Goal: Communication & Community: Answer question/provide support

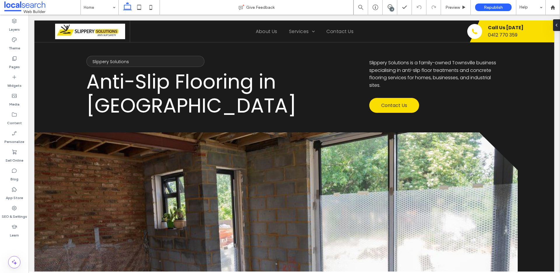
scroll to position [1, 0]
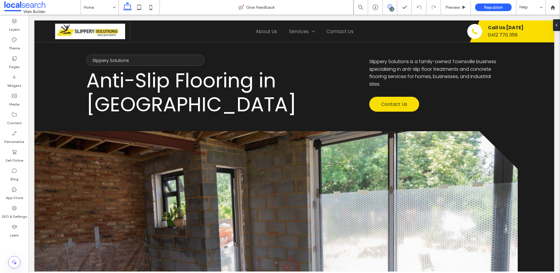
click at [391, 5] on use at bounding box center [390, 6] width 5 height 5
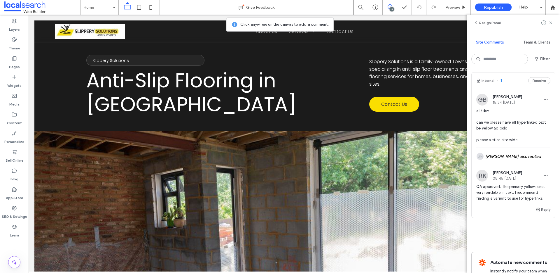
scroll to position [385, 0]
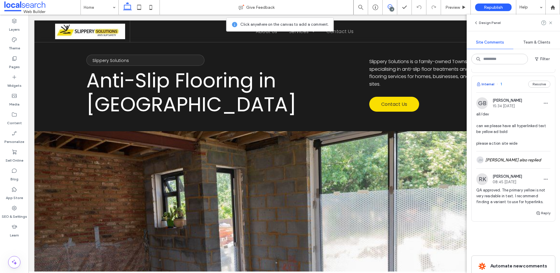
click at [490, 88] on button "Internal" at bounding box center [486, 84] width 18 height 7
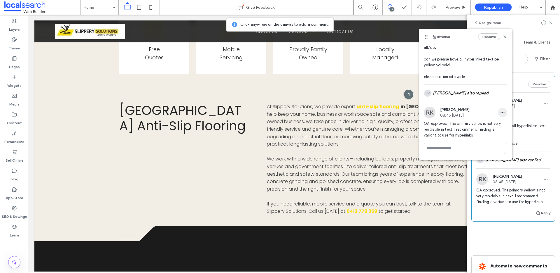
scroll to position [15, 0]
click at [474, 95] on div "JM Joshua Montealegre also replied" at bounding box center [465, 92] width 83 height 17
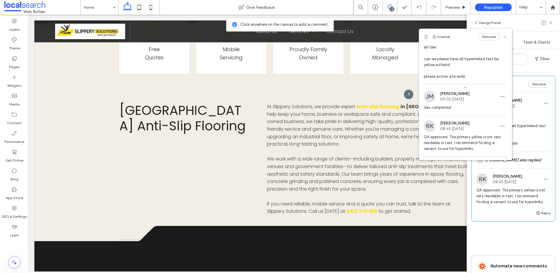
click at [504, 36] on use at bounding box center [505, 36] width 3 height 3
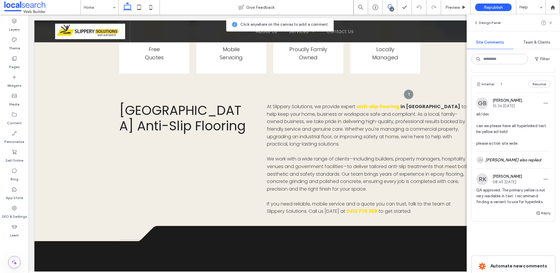
click at [530, 88] on button "Resolve" at bounding box center [539, 84] width 22 height 7
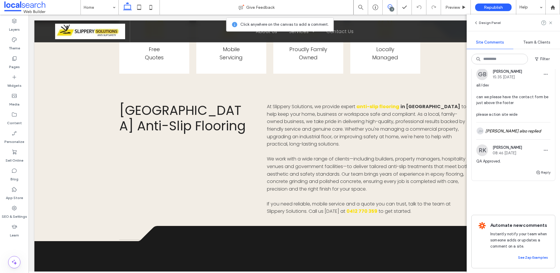
scroll to position [238, 0]
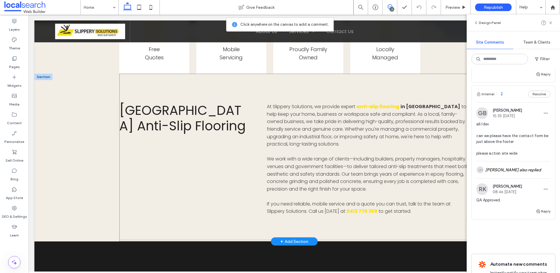
click at [347, 97] on div "Townsville Anti-Slip Flooring At Slippery Solutions, we provide expert anti-sli…" at bounding box center [294, 157] width 350 height 167
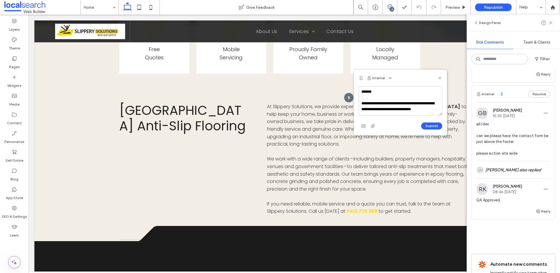
click at [420, 109] on textarea "**********" at bounding box center [400, 100] width 83 height 29
type textarea "**********"
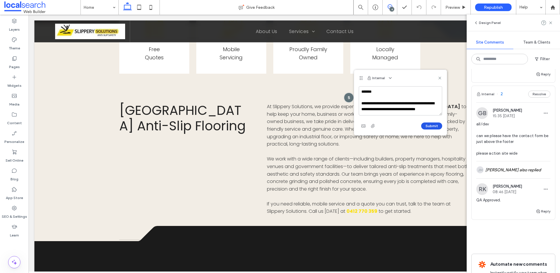
click at [428, 126] on button "Submit" at bounding box center [431, 125] width 21 height 7
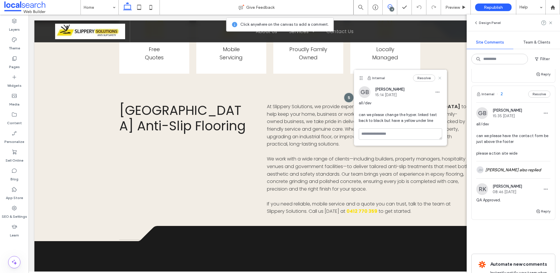
click at [439, 77] on icon at bounding box center [440, 78] width 5 height 5
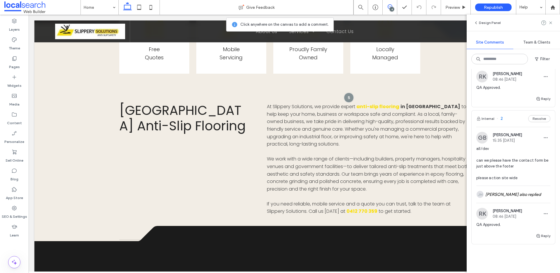
scroll to position [269, 0]
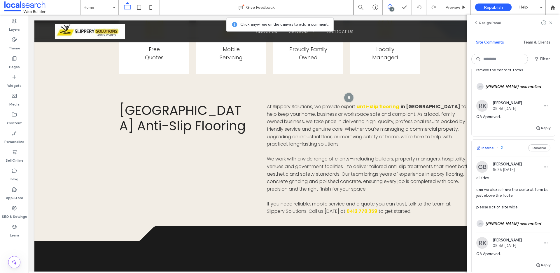
click at [485, 149] on button "Internal" at bounding box center [486, 147] width 18 height 7
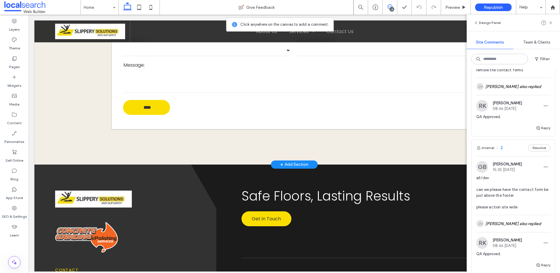
scroll to position [1585, 0]
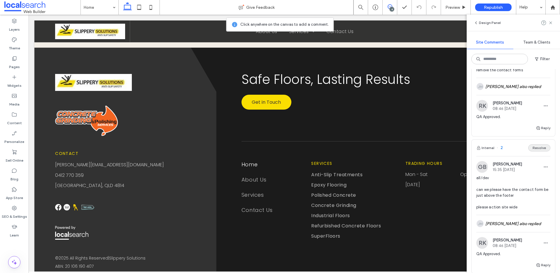
click at [535, 151] on button "Resolve" at bounding box center [539, 147] width 22 height 7
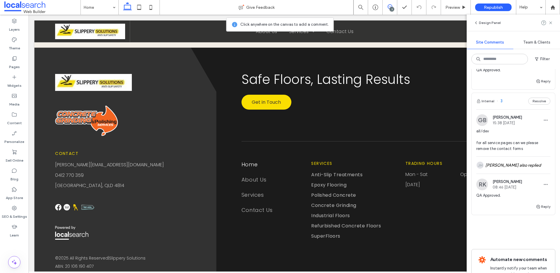
scroll to position [190, 0]
click at [490, 105] on button "Internal" at bounding box center [486, 101] width 18 height 7
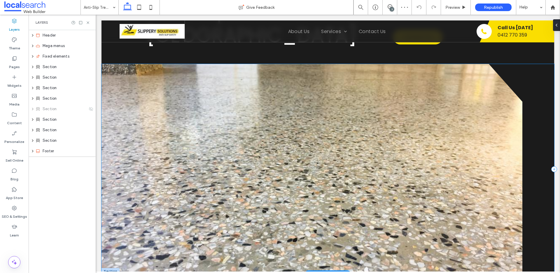
scroll to position [95, 0]
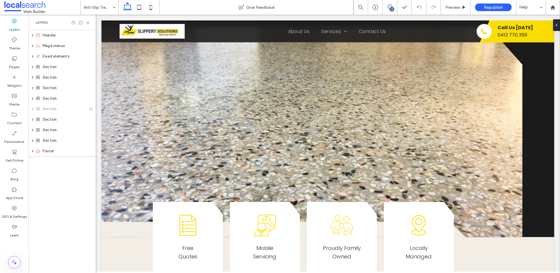
click at [388, 4] on icon at bounding box center [390, 6] width 5 height 5
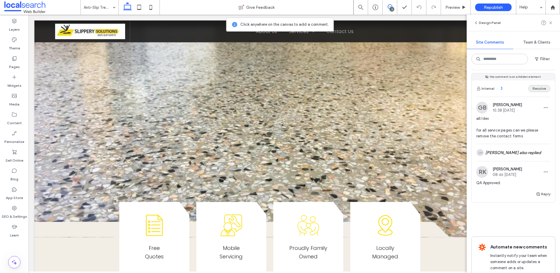
scroll to position [200, 0]
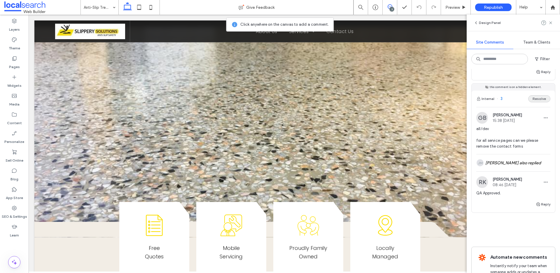
click at [530, 102] on button "Resolve" at bounding box center [539, 98] width 22 height 7
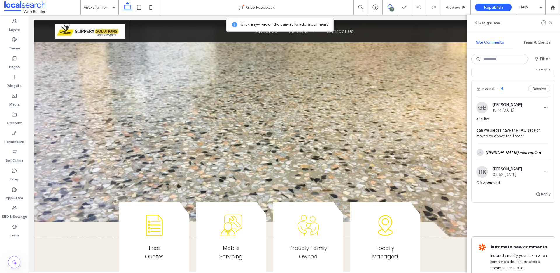
scroll to position [72, 0]
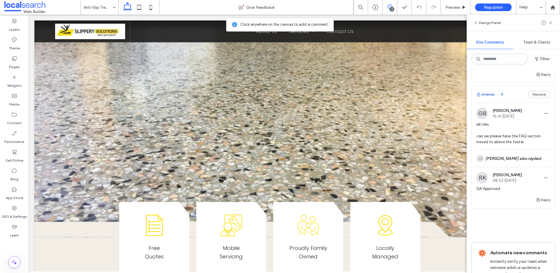
click at [489, 93] on button "Internal" at bounding box center [486, 94] width 18 height 7
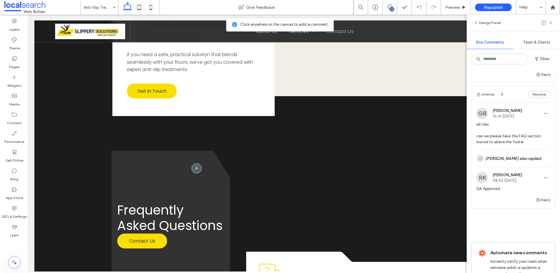
scroll to position [781, 0]
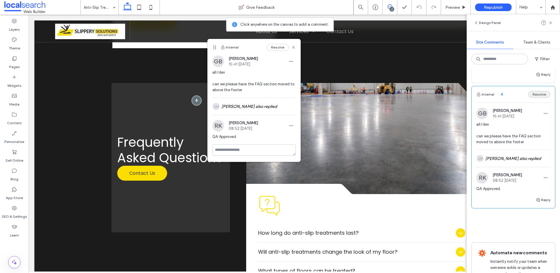
click at [539, 91] on button "Resolve" at bounding box center [539, 94] width 22 height 7
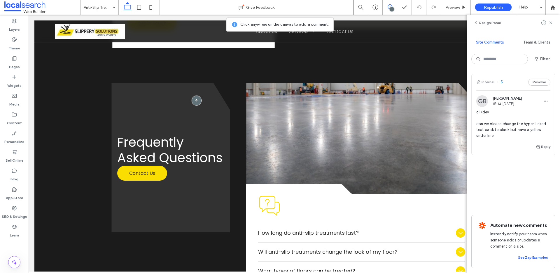
scroll to position [0, 0]
click at [553, 24] on icon at bounding box center [551, 22] width 5 height 5
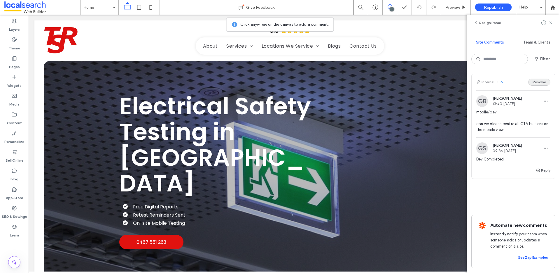
click at [535, 81] on button "Resolve" at bounding box center [539, 81] width 22 height 7
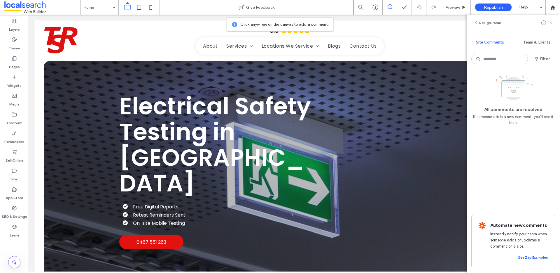
click at [550, 21] on icon at bounding box center [551, 22] width 5 height 5
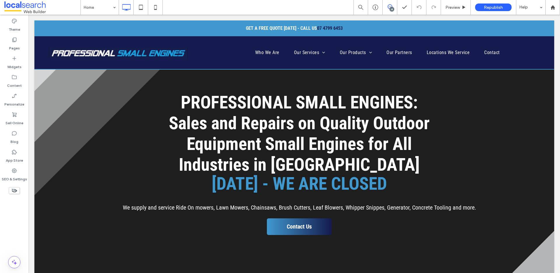
click at [392, 6] on icon at bounding box center [390, 6] width 5 height 5
click at [553, 66] on use at bounding box center [554, 67] width 5 height 5
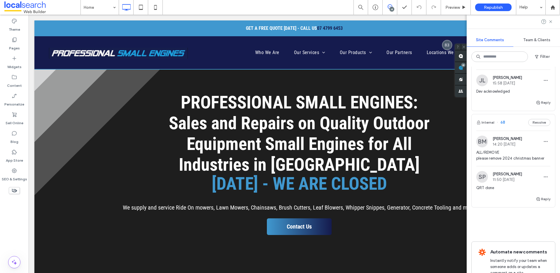
scroll to position [2075, 0]
click at [537, 128] on button "Resolve" at bounding box center [539, 124] width 22 height 7
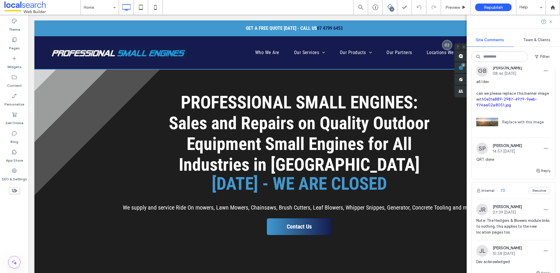
scroll to position [1462, 0]
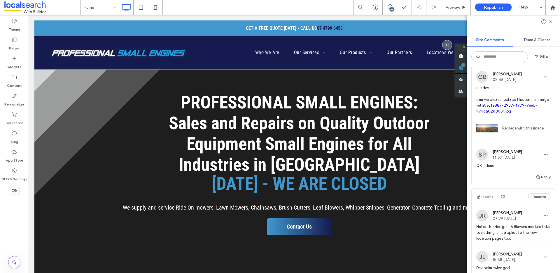
click at [540, 61] on button "Resolve" at bounding box center [539, 57] width 22 height 7
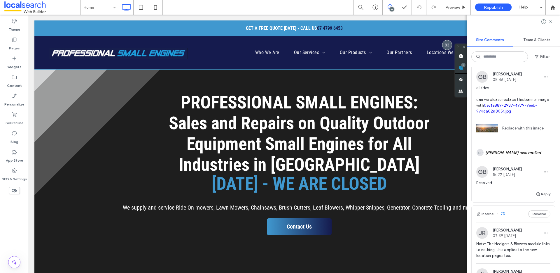
scroll to position [1306, 0]
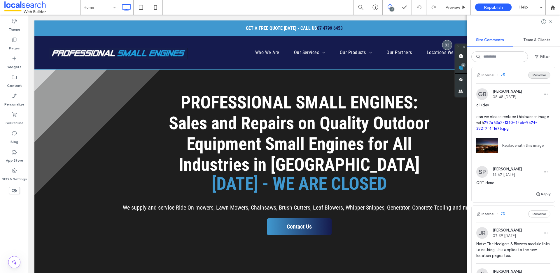
click at [535, 78] on button "Resolve" at bounding box center [539, 74] width 22 height 7
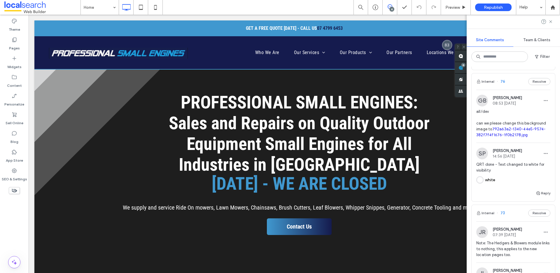
scroll to position [1150, 0]
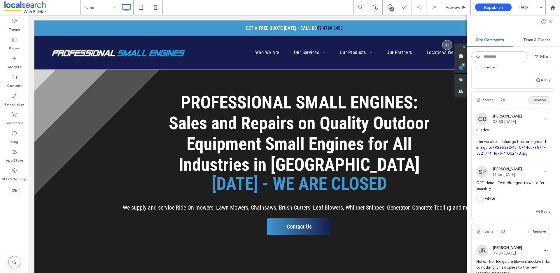
click at [540, 103] on button "Resolve" at bounding box center [539, 99] width 22 height 7
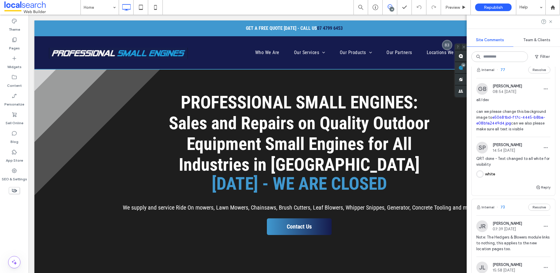
scroll to position [1042, 0]
click at [533, 74] on button "Resolve" at bounding box center [539, 70] width 22 height 7
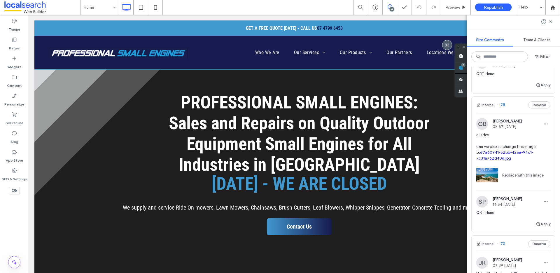
scroll to position [865, 0]
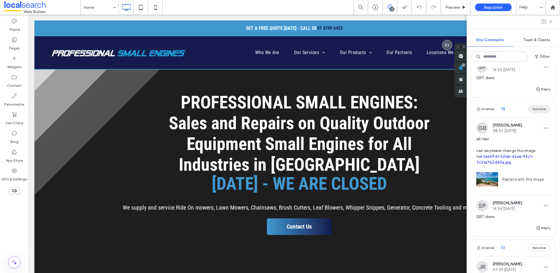
click at [539, 112] on button "Resolve" at bounding box center [539, 108] width 22 height 7
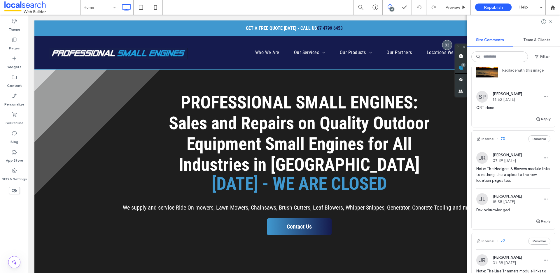
scroll to position [753, 0]
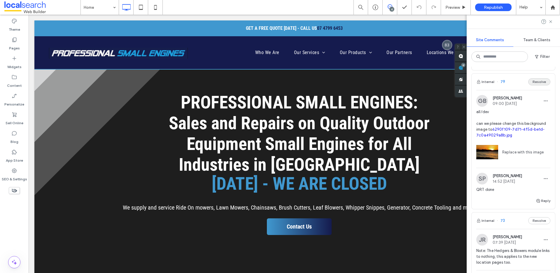
click at [537, 85] on button "Resolve" at bounding box center [539, 81] width 22 height 7
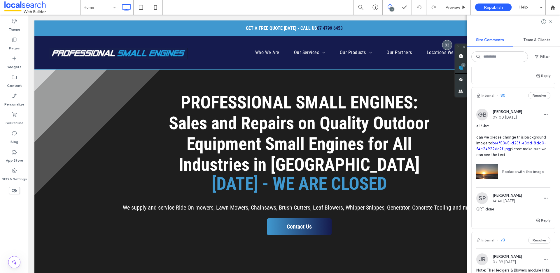
scroll to position [595, 0]
click at [536, 96] on button "Resolve" at bounding box center [539, 95] width 22 height 7
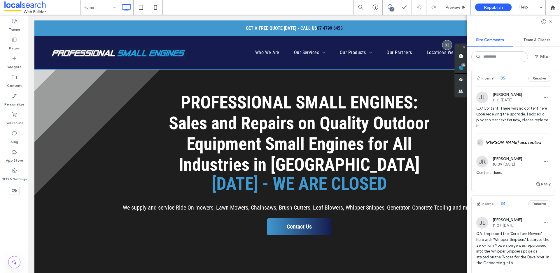
scroll to position [0, 0]
click at [550, 21] on use at bounding box center [550, 21] width 3 height 3
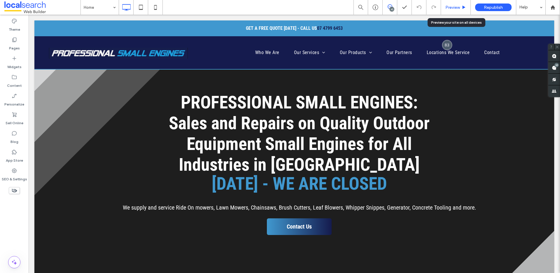
click at [457, 7] on span "Preview" at bounding box center [453, 7] width 15 height 5
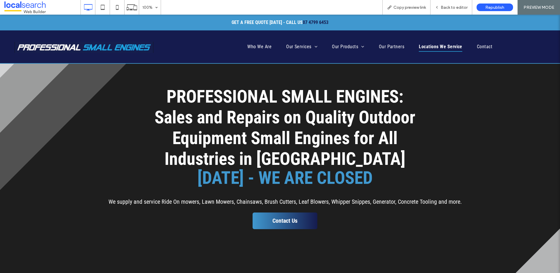
click at [444, 45] on span "Locations We Service" at bounding box center [440, 47] width 43 height 10
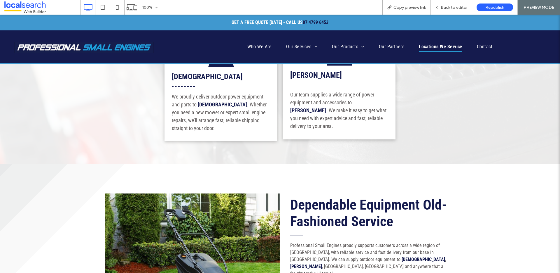
scroll to position [108, 0]
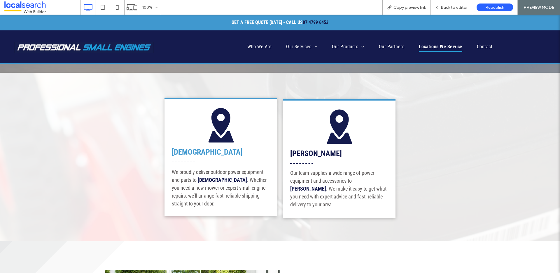
click at [181, 153] on strong "Mt Isa" at bounding box center [207, 151] width 71 height 9
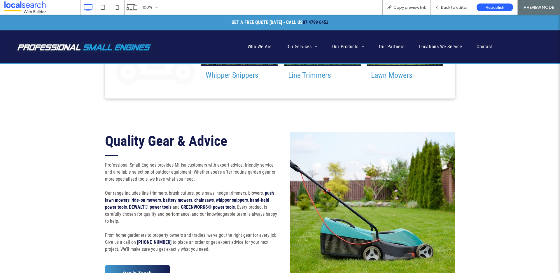
scroll to position [356, 0]
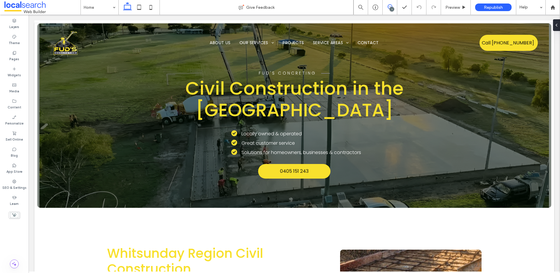
click at [393, 6] on span at bounding box center [390, 6] width 14 height 5
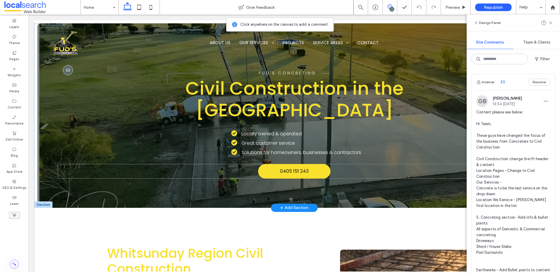
click at [88, 172] on div "0405 151 243" at bounding box center [294, 171] width 473 height 15
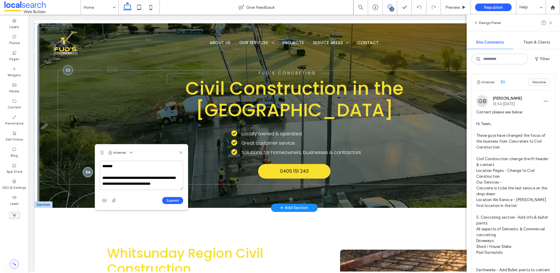
scroll to position [2, 0]
click at [139, 176] on textarea "**********" at bounding box center [141, 174] width 83 height 29
click at [139, 175] on textarea "**********" at bounding box center [141, 174] width 83 height 29
click at [120, 182] on textarea "**********" at bounding box center [141, 174] width 83 height 29
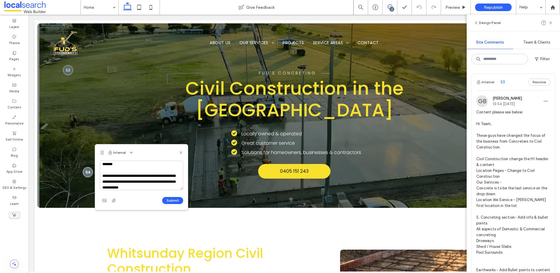
click at [142, 188] on textarea "**********" at bounding box center [141, 174] width 83 height 29
type textarea "**********"
click at [166, 199] on button "Submit" at bounding box center [172, 200] width 21 height 7
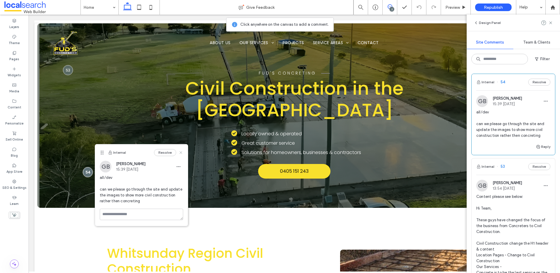
click at [181, 153] on icon at bounding box center [181, 152] width 5 height 5
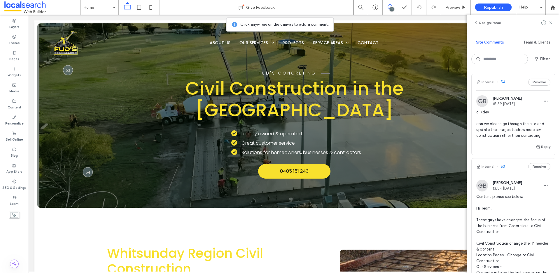
click at [552, 22] on icon at bounding box center [551, 22] width 5 height 5
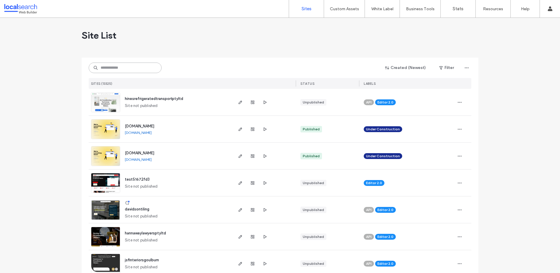
click at [128, 66] on input at bounding box center [125, 67] width 73 height 11
paste input "********"
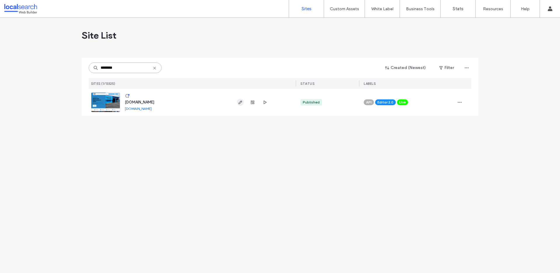
type input "********"
click at [241, 102] on use "button" at bounding box center [241, 102] width 4 height 4
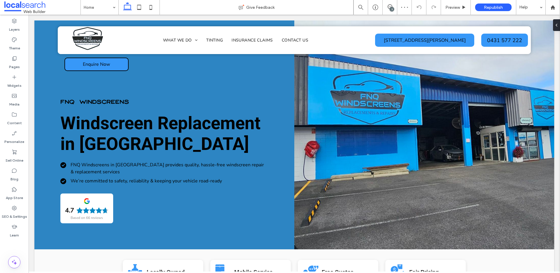
click at [391, 8] on div "3" at bounding box center [392, 9] width 4 height 4
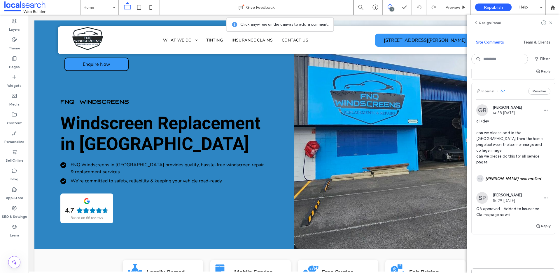
scroll to position [267, 0]
click at [488, 90] on button "Internal" at bounding box center [486, 88] width 18 height 7
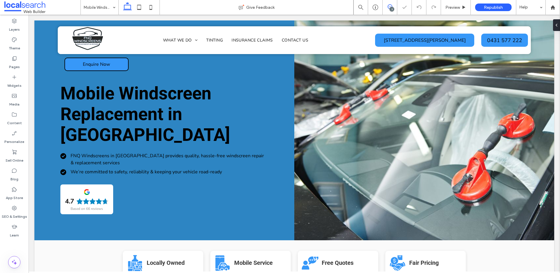
click at [390, 5] on icon at bounding box center [390, 6] width 5 height 5
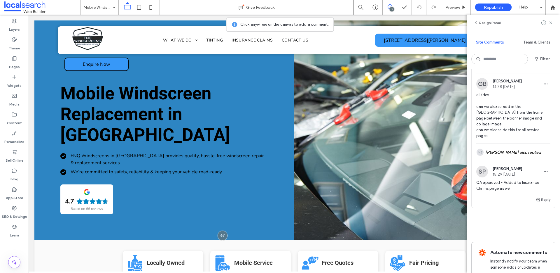
scroll to position [280, 0]
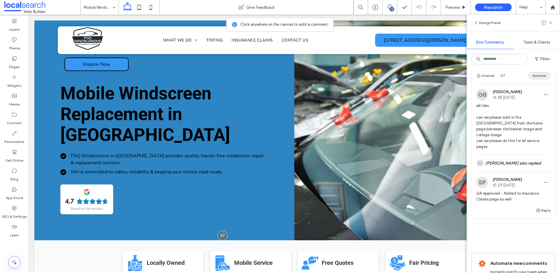
click at [540, 73] on button "Resolve" at bounding box center [539, 75] width 22 height 7
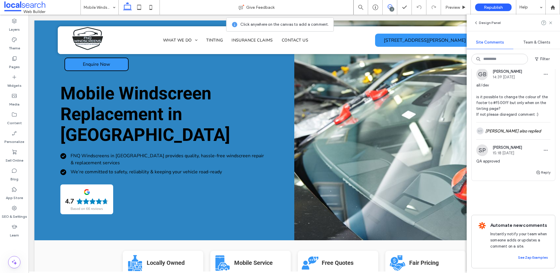
scroll to position [161, 0]
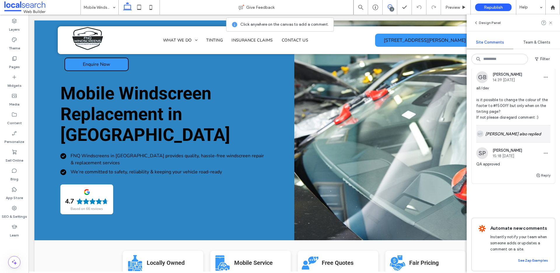
click at [518, 135] on div "MT [PERSON_NAME] also replied" at bounding box center [514, 133] width 74 height 17
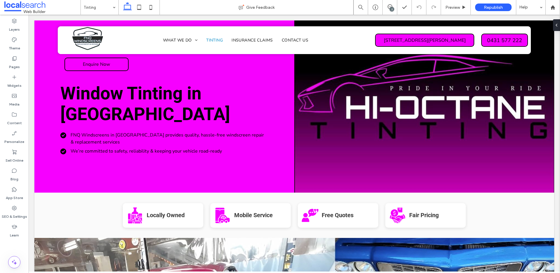
scroll to position [0, 0]
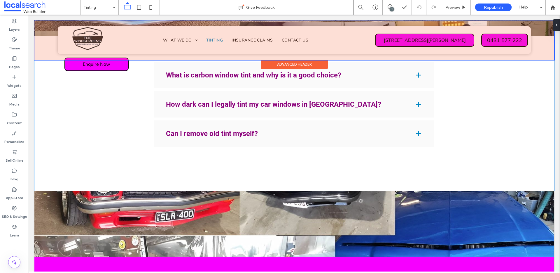
scroll to position [521, 0]
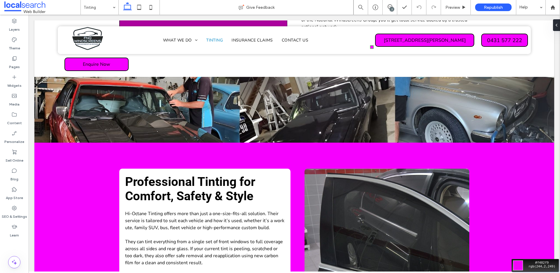
drag, startPoint x: 379, startPoint y: 39, endPoint x: 339, endPoint y: 2, distance: 54.7
click at [379, 39] on div "Move your 🖱️ to pick a color #f402f9 rgb(244,2,249)" at bounding box center [280, 136] width 560 height 273
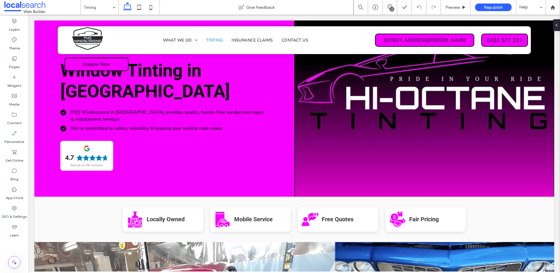
scroll to position [0, 0]
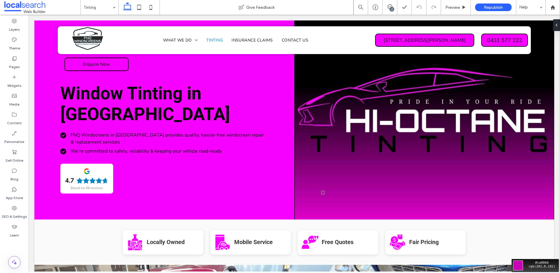
click at [330, 195] on div "Move your 🖱️ to pick a color #ca00b6 rgb(202,0,182)" at bounding box center [280, 136] width 560 height 273
click at [393, 6] on span at bounding box center [390, 6] width 14 height 5
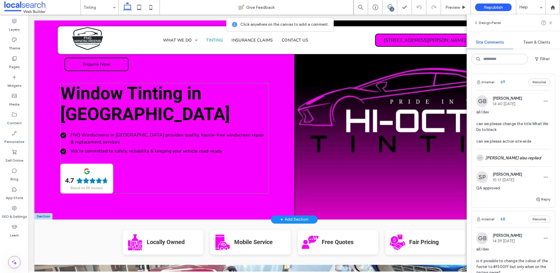
click at [251, 143] on div "Window Tinting in Cairns FNQ Windscreens in Cairns provides quality, hassle-fre…" at bounding box center [164, 138] width 208 height 110
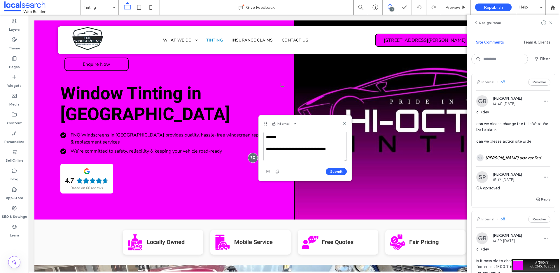
click at [276, 77] on div "Move your 🖱️ to pick a color #f500ff rgb(245,0,255)" at bounding box center [280, 136] width 560 height 273
click at [343, 151] on textarea "**********" at bounding box center [305, 146] width 83 height 29
paste textarea "********"
type textarea "**********"
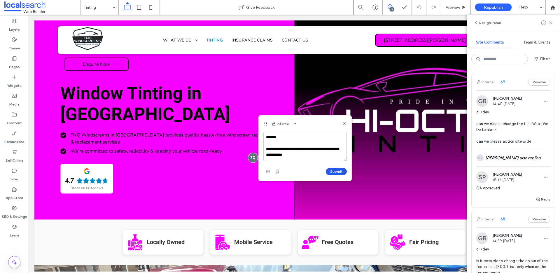
click at [335, 170] on button "Submit" at bounding box center [336, 171] width 21 height 7
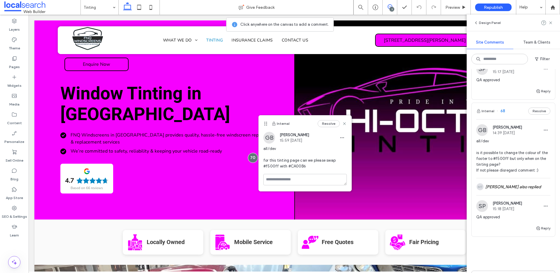
scroll to position [187, 0]
click at [536, 110] on button "Resolve" at bounding box center [539, 110] width 22 height 7
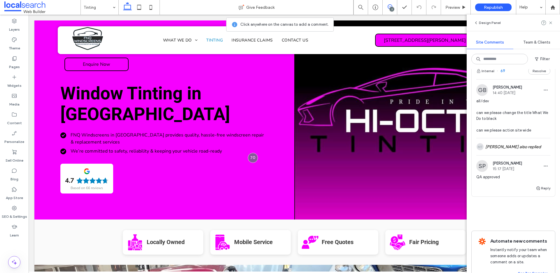
scroll to position [61, 0]
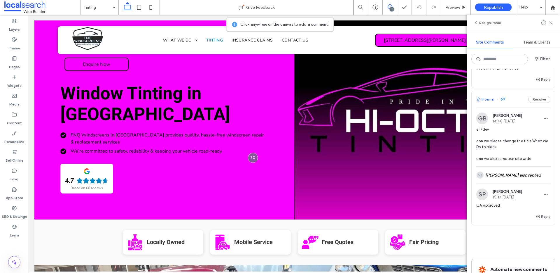
click at [489, 100] on button "Internal" at bounding box center [486, 99] width 18 height 7
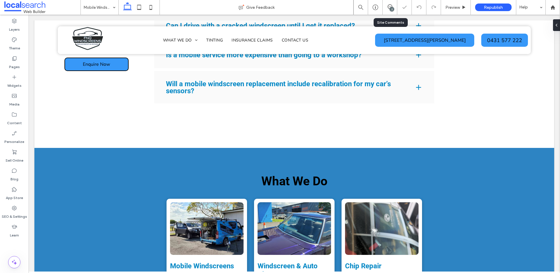
click at [390, 4] on div "2" at bounding box center [390, 7] width 15 height 15
click at [391, 7] on div "2" at bounding box center [392, 9] width 4 height 4
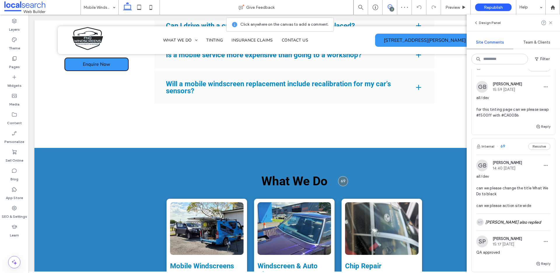
scroll to position [21, 0]
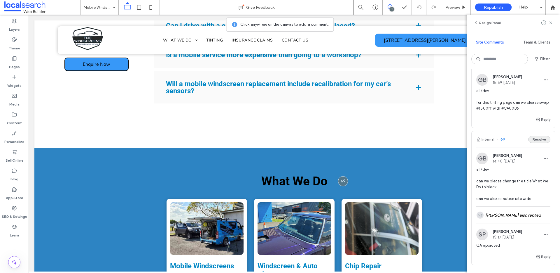
click at [537, 142] on button "Resolve" at bounding box center [539, 139] width 22 height 7
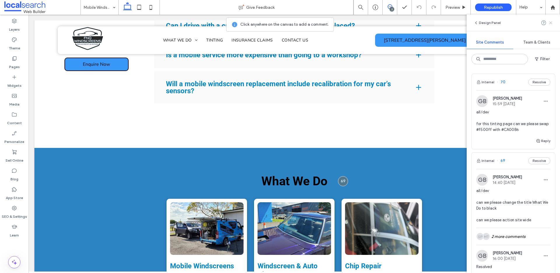
click at [552, 21] on icon at bounding box center [551, 22] width 5 height 5
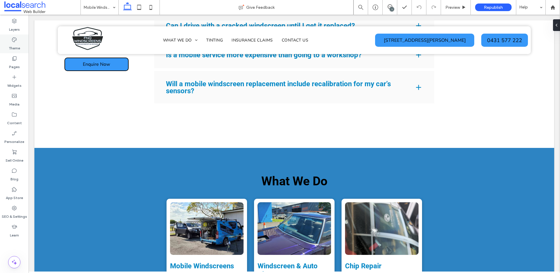
click at [13, 34] on div "Theme" at bounding box center [14, 43] width 29 height 19
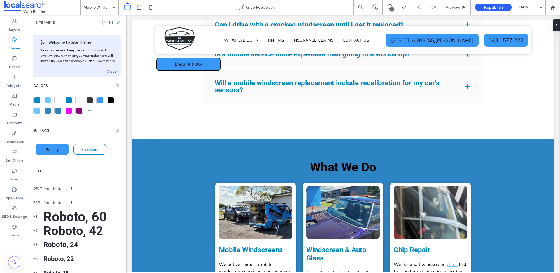
scroll to position [911, 0]
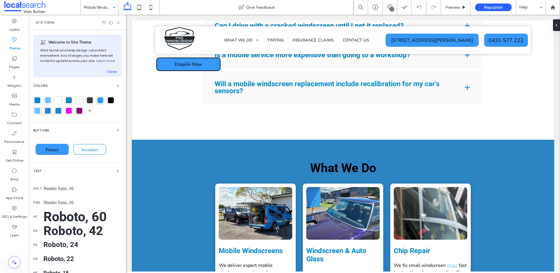
click at [13, 40] on icon at bounding box center [14, 40] width 6 height 6
click at [118, 22] on use at bounding box center [118, 22] width 2 height 2
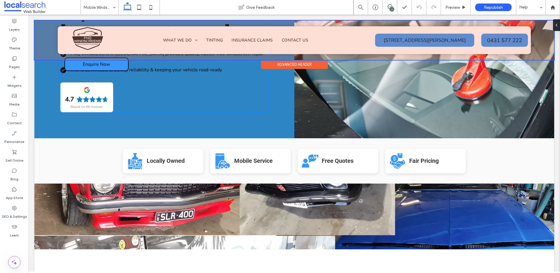
scroll to position [0, 0]
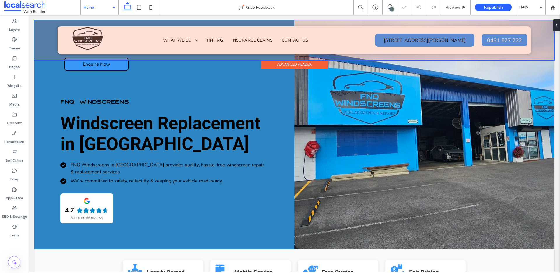
click at [502, 38] on div at bounding box center [294, 39] width 520 height 39
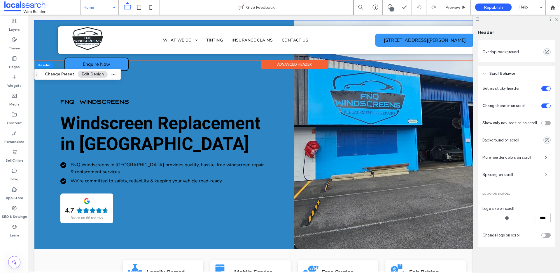
scroll to position [246, 0]
click at [556, 18] on icon at bounding box center [556, 19] width 4 height 4
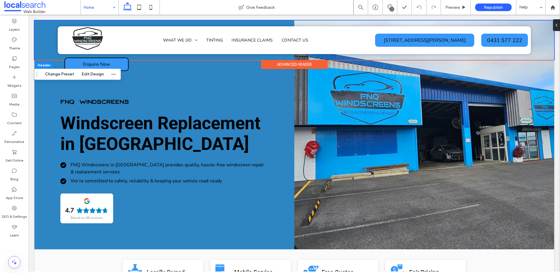
click at [393, 7] on div "1" at bounding box center [392, 9] width 4 height 4
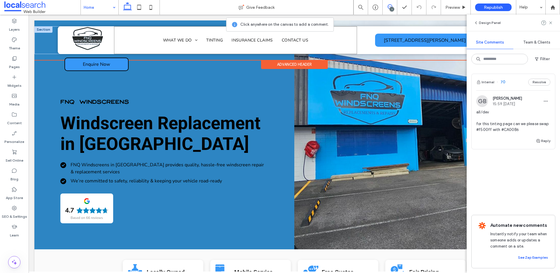
click at [349, 44] on div "Home What We Do Mobile Windscreens Windscreen & Auto Glass Chip Repair Leaking …" at bounding box center [235, 40] width 243 height 28
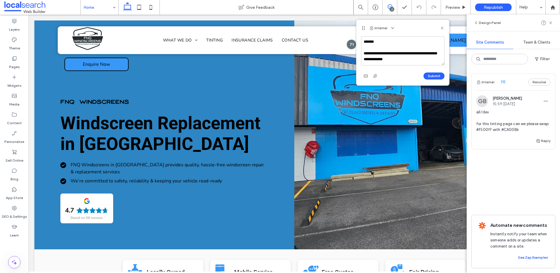
click at [366, 59] on textarea "**********" at bounding box center [402, 50] width 83 height 29
type textarea "**********"
click at [433, 77] on button "Submit" at bounding box center [434, 75] width 21 height 7
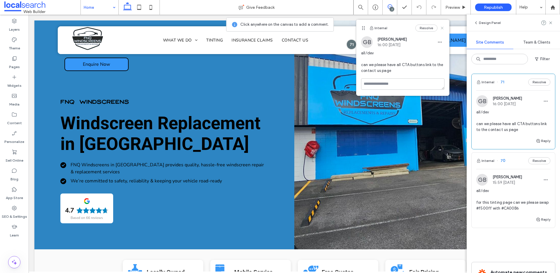
click at [444, 28] on icon at bounding box center [442, 28] width 5 height 5
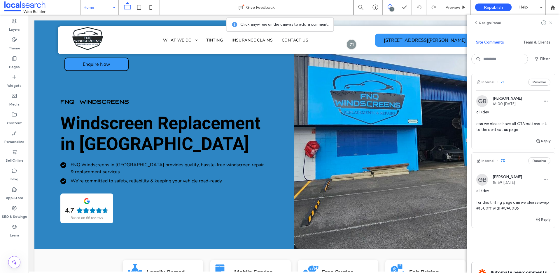
click at [552, 25] on icon at bounding box center [551, 22] width 5 height 5
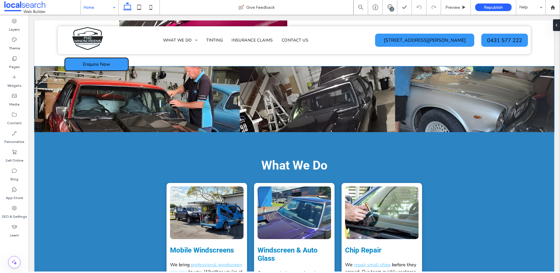
scroll to position [543, 0]
click at [292, 159] on span "What We Do" at bounding box center [294, 165] width 66 height 14
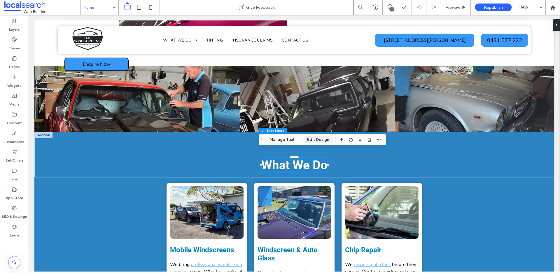
click at [310, 139] on button "Edit Design" at bounding box center [318, 139] width 30 height 7
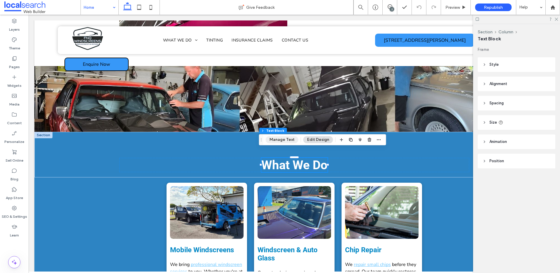
click at [288, 139] on button "Manage Text" at bounding box center [282, 139] width 33 height 7
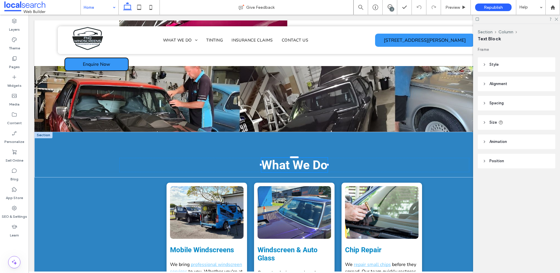
type input "******"
type input "**"
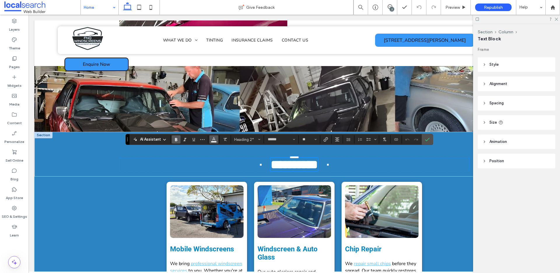
click at [216, 139] on button "Color" at bounding box center [214, 139] width 9 height 8
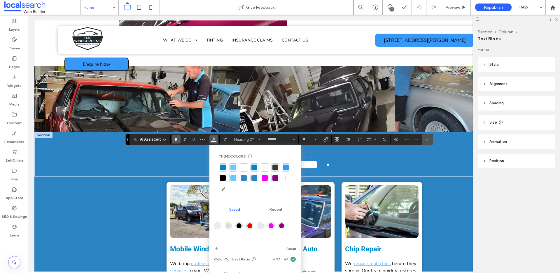
click at [221, 178] on div at bounding box center [223, 178] width 6 height 6
click at [427, 137] on icon "Confirm" at bounding box center [427, 139] width 5 height 5
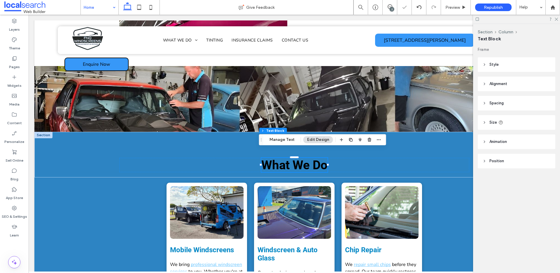
click at [559, 19] on div at bounding box center [516, 19] width 87 height 9
click at [558, 19] on icon at bounding box center [556, 19] width 4 height 4
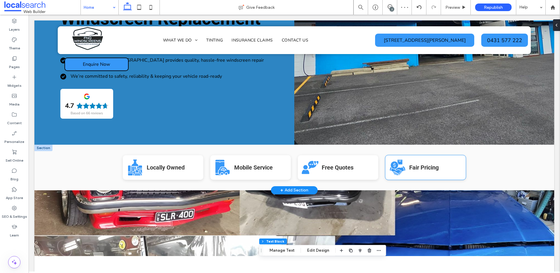
scroll to position [0, 0]
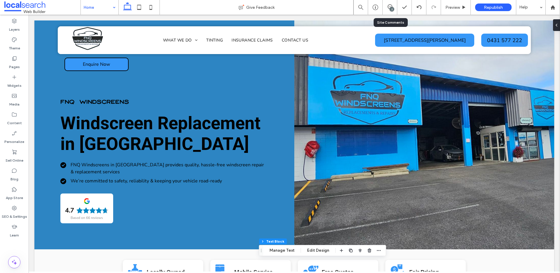
click at [390, 9] on div "2" at bounding box center [392, 9] width 4 height 4
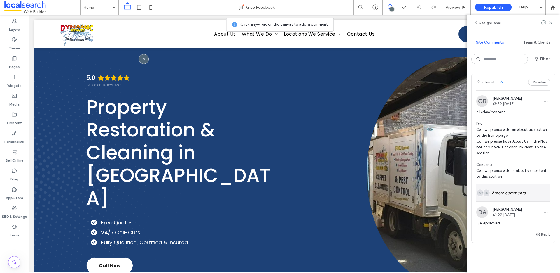
click at [515, 192] on div "JR MC 2 more comments" at bounding box center [514, 192] width 74 height 17
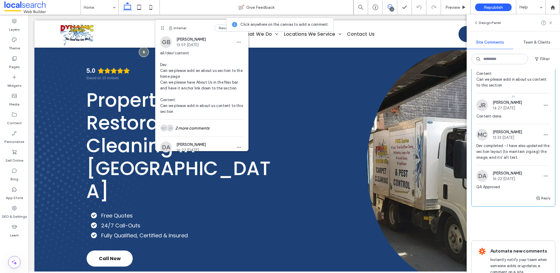
scroll to position [112, 0]
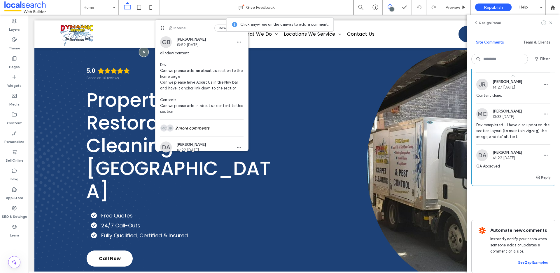
drag, startPoint x: 551, startPoint y: 24, endPoint x: 545, endPoint y: 24, distance: 6.4
click at [550, 23] on icon at bounding box center [551, 22] width 5 height 5
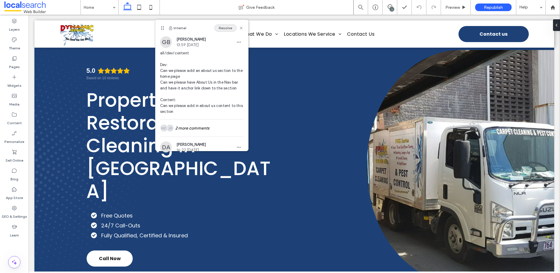
click at [223, 27] on button "Resolve" at bounding box center [225, 28] width 22 height 7
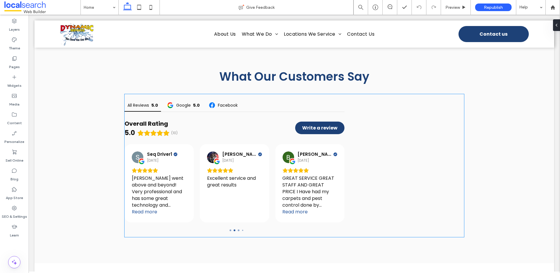
scroll to position [1864, 0]
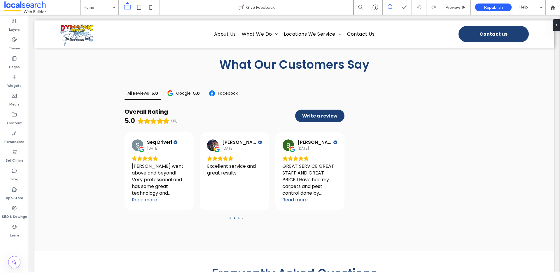
click at [391, 7] on icon at bounding box center [390, 6] width 5 height 5
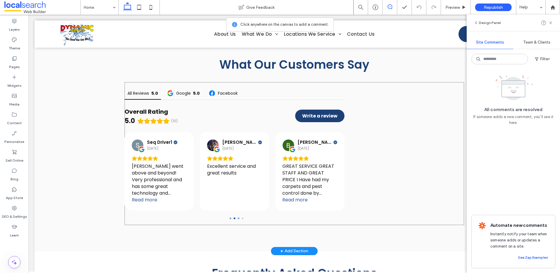
drag, startPoint x: 393, startPoint y: 140, endPoint x: 399, endPoint y: 144, distance: 7.3
click at [393, 140] on div "All Reviews 5.0 Google 5.0 Facebook Overall Rating 5.0 (10) Write a review [PER…" at bounding box center [295, 153] width 340 height 143
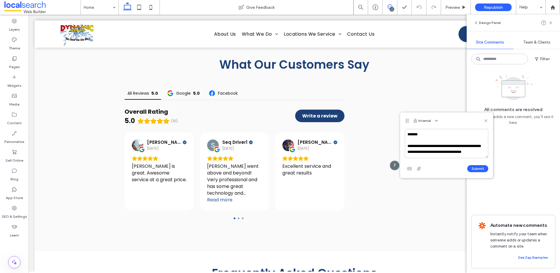
scroll to position [2, 0]
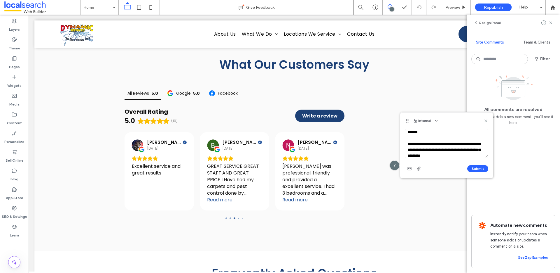
click at [445, 143] on textarea "**********" at bounding box center [446, 143] width 83 height 29
type textarea "**********"
click at [480, 167] on button "Submit" at bounding box center [477, 168] width 21 height 7
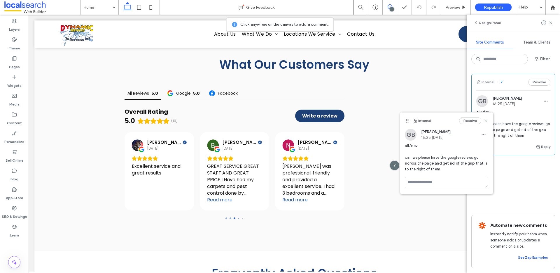
click at [486, 121] on use at bounding box center [486, 120] width 3 height 3
